Goal: Find specific page/section: Find specific page/section

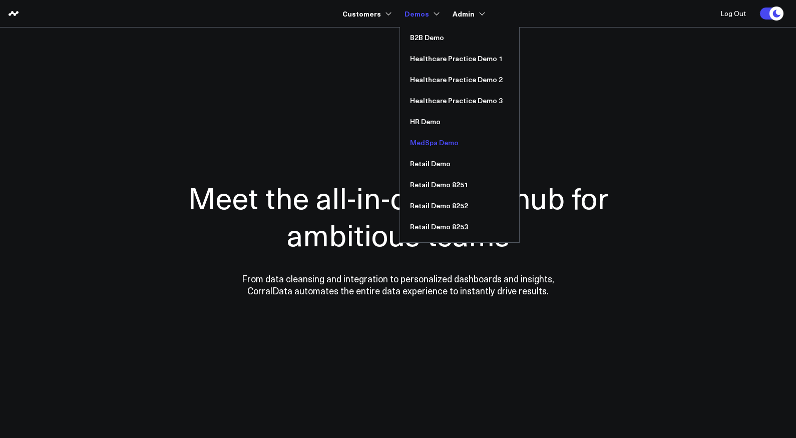
click at [430, 141] on link "MedSpa Demo" at bounding box center [459, 142] width 119 height 21
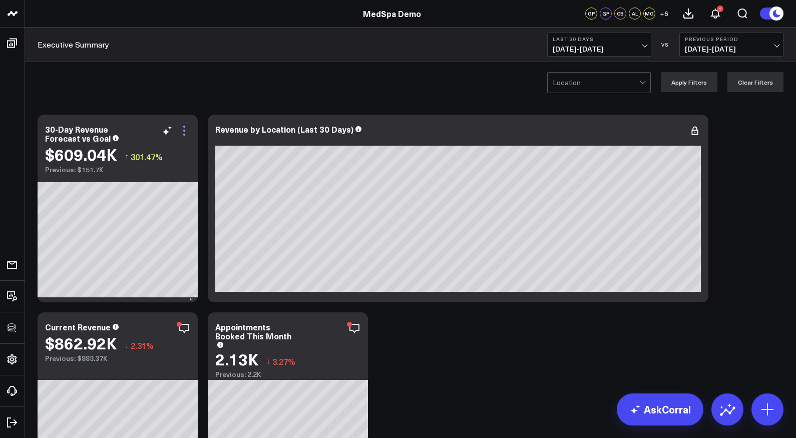
click at [186, 127] on icon at bounding box center [184, 131] width 12 height 12
click at [183, 132] on icon at bounding box center [184, 131] width 12 height 12
click at [185, 129] on icon at bounding box center [184, 131] width 12 height 12
click at [293, 97] on div "Location Apply Filters Clear Filters" at bounding box center [410, 82] width 771 height 40
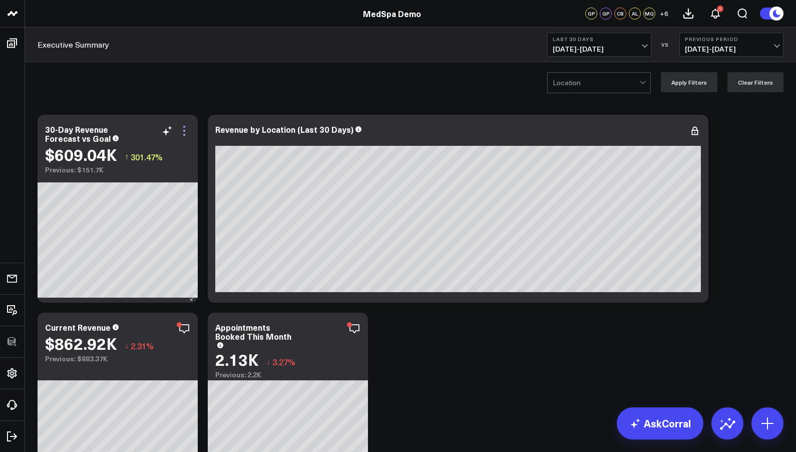
click at [186, 128] on icon at bounding box center [184, 131] width 12 height 12
click at [186, 126] on icon at bounding box center [184, 131] width 12 height 12
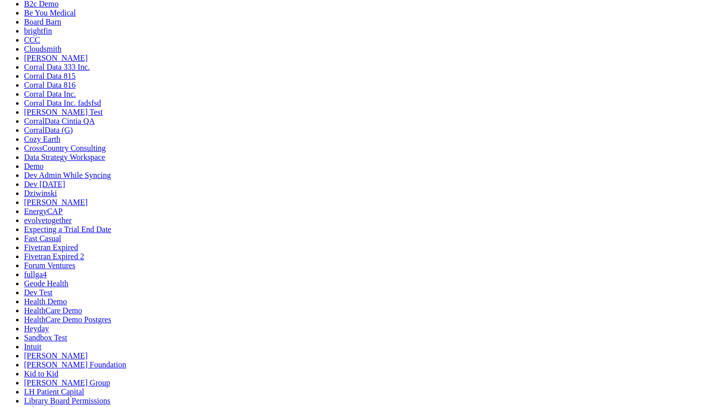
scroll to position [226, 0]
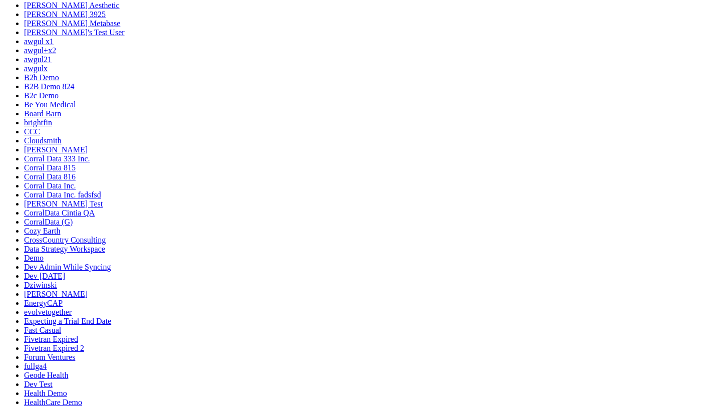
scroll to position [95, 0]
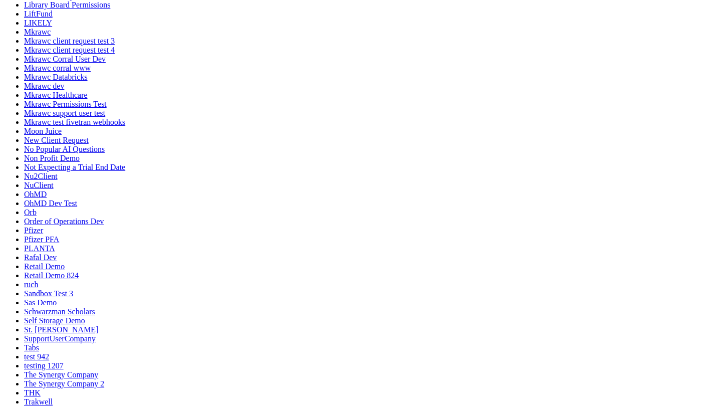
scroll to position [543, 0]
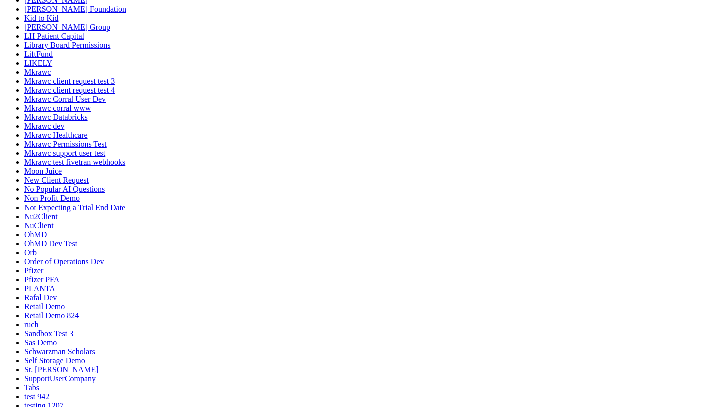
drag, startPoint x: 360, startPoint y: 304, endPoint x: 167, endPoint y: 282, distance: 193.5
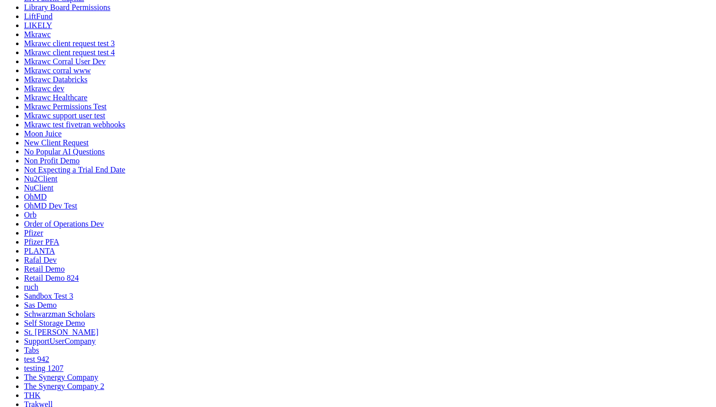
scroll to position [744, 0]
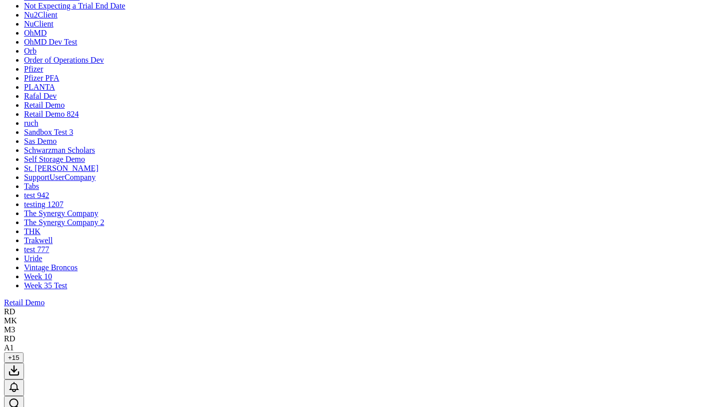
drag, startPoint x: 298, startPoint y: 301, endPoint x: 177, endPoint y: 301, distance: 121.2
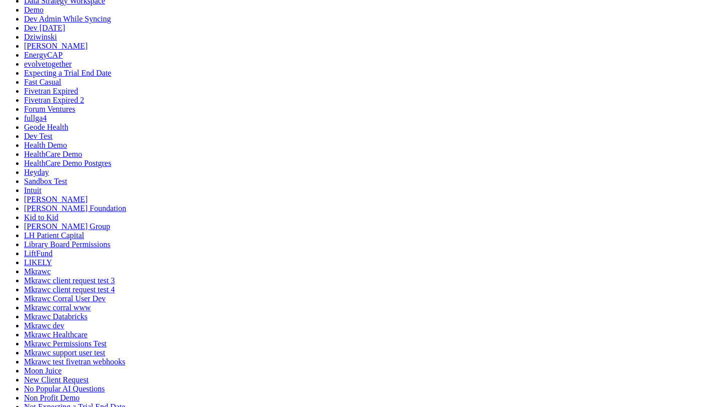
scroll to position [343, 0]
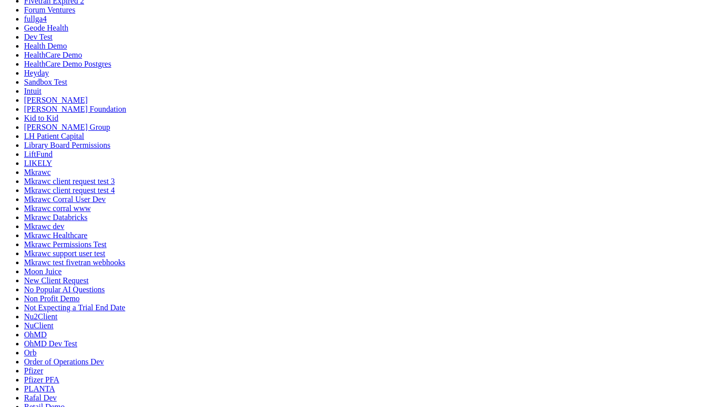
scroll to position [305, 0]
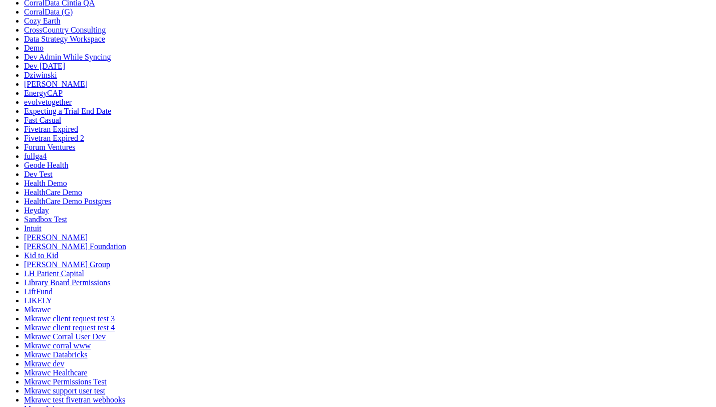
drag, startPoint x: 642, startPoint y: 172, endPoint x: 290, endPoint y: 171, distance: 352.0
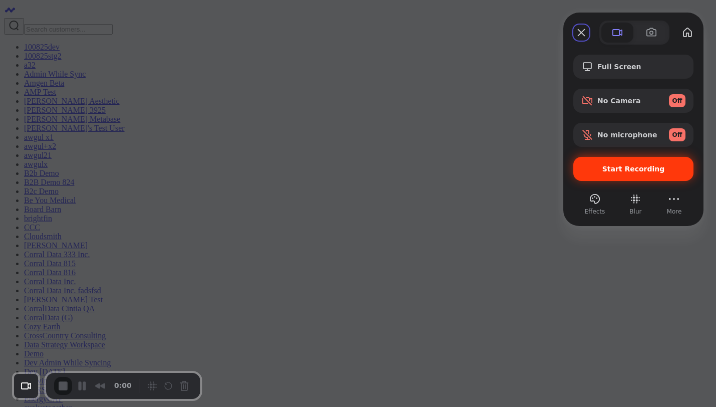
click at [620, 171] on span "Start Recording" at bounding box center [633, 169] width 63 height 8
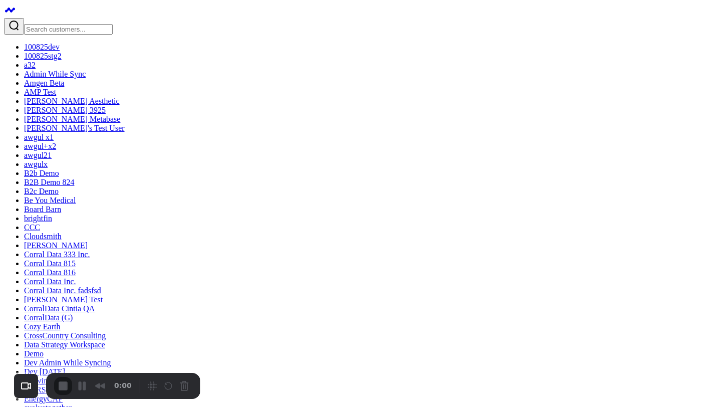
drag, startPoint x: 362, startPoint y: 255, endPoint x: 485, endPoint y: 261, distance: 123.3
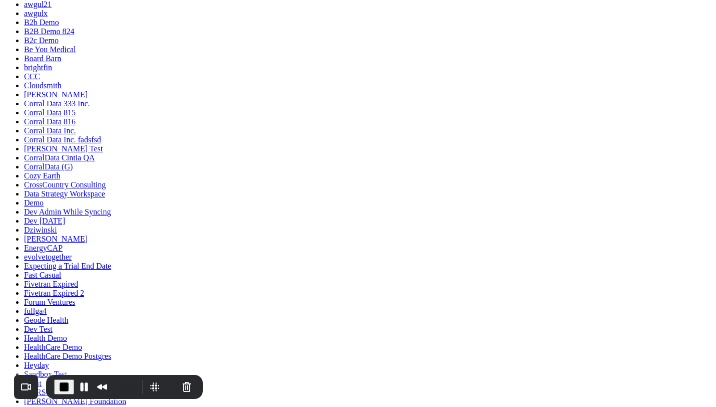
click at [61, 388] on span "End Recording" at bounding box center [64, 387] width 12 height 12
click at [65, 386] on span "End Recording" at bounding box center [64, 387] width 12 height 12
